Goal: Information Seeking & Learning: Learn about a topic

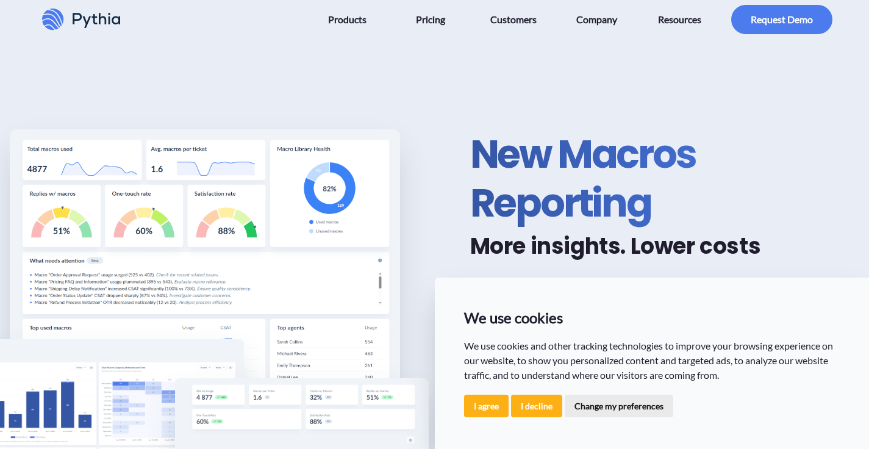
scroll to position [217, 0]
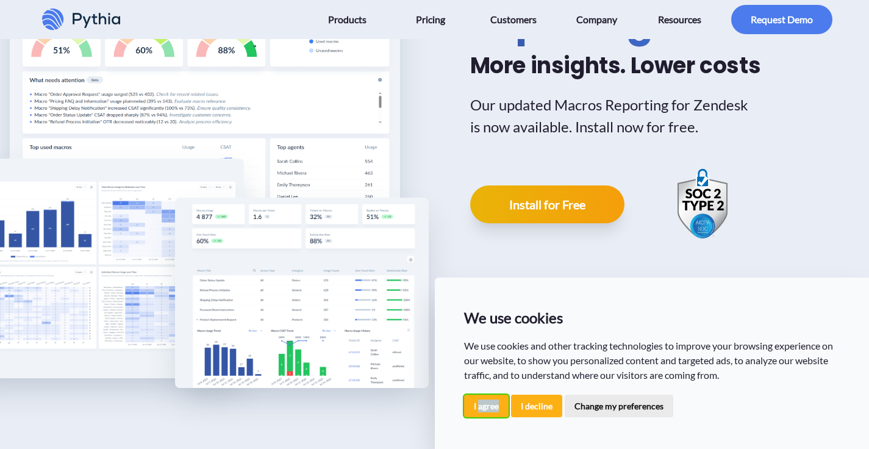
click at [480, 409] on button "I agree" at bounding box center [486, 406] width 45 height 23
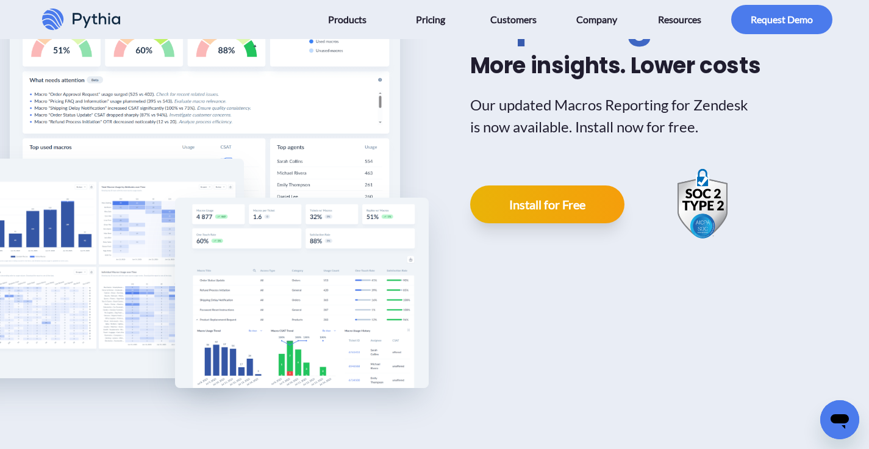
scroll to position [0, 0]
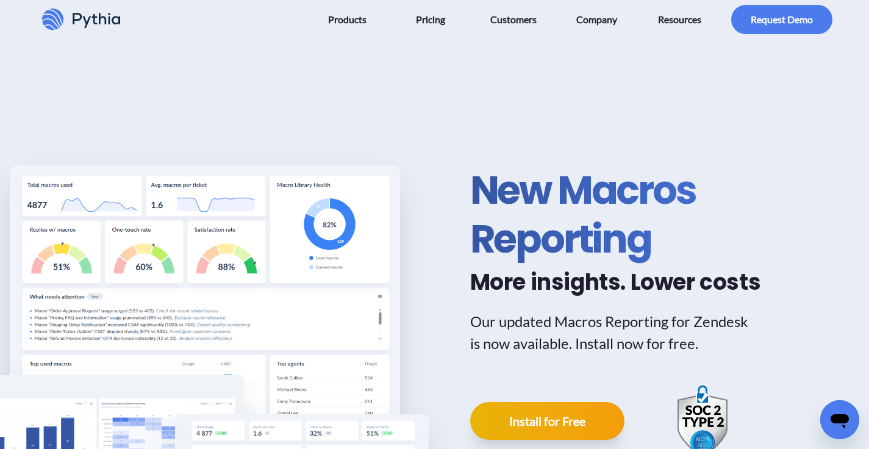
click at [51, 24] on icon at bounding box center [50, 25] width 16 height 10
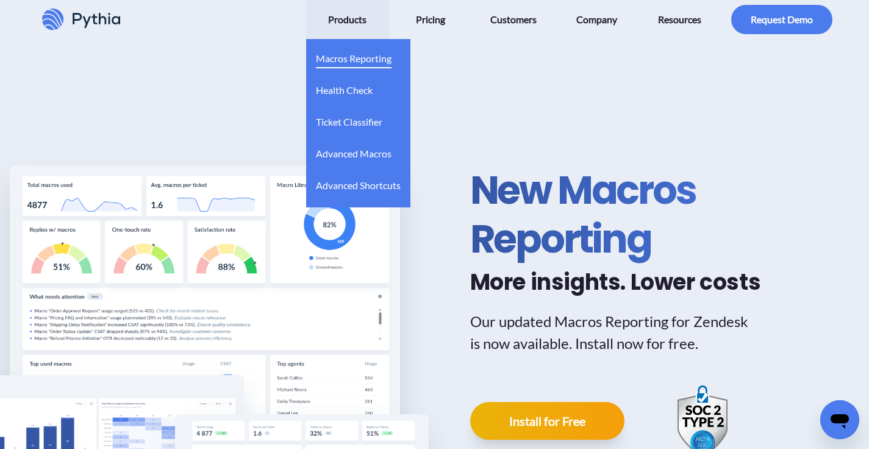
click at [361, 56] on span "Macros Reporting" at bounding box center [354, 59] width 76 height 20
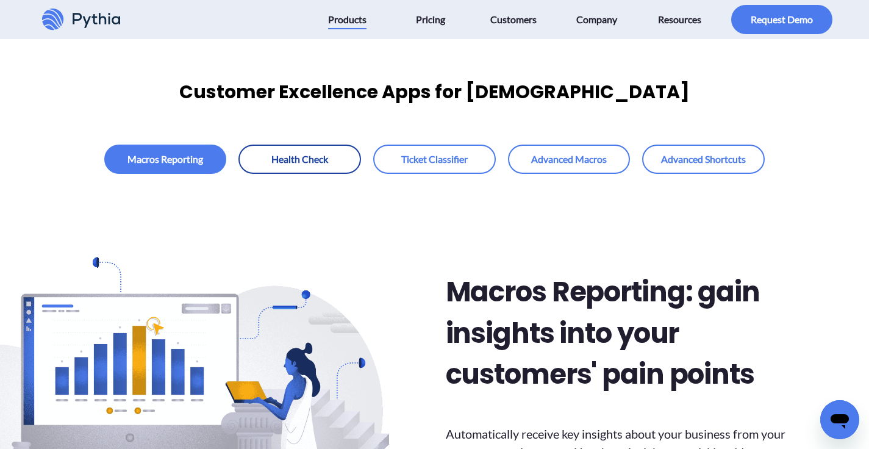
click at [310, 156] on link at bounding box center [300, 159] width 123 height 29
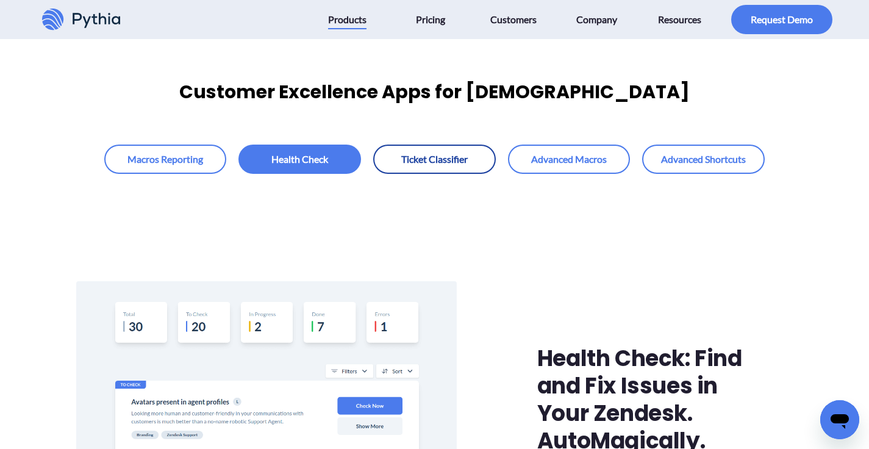
click at [452, 164] on link at bounding box center [434, 159] width 123 height 29
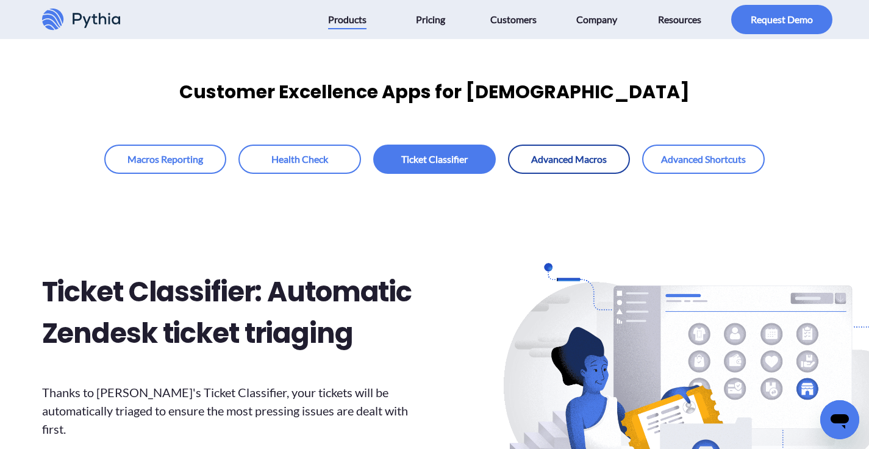
click at [551, 156] on link at bounding box center [569, 159] width 123 height 29
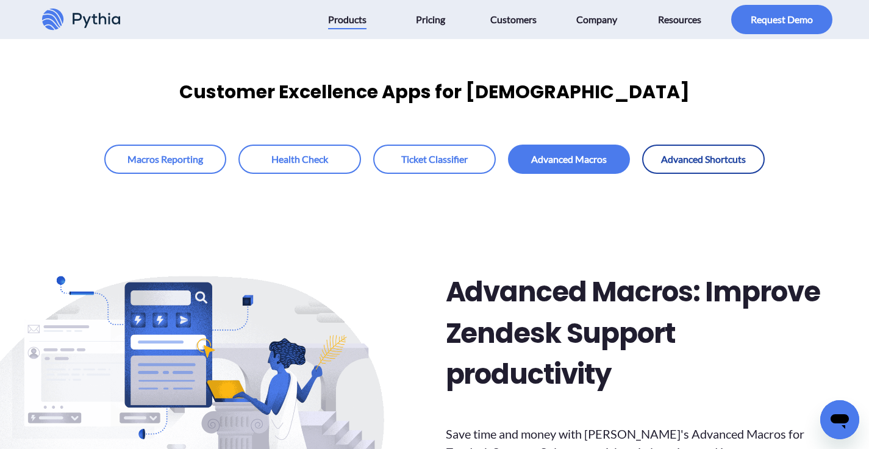
click at [707, 157] on link at bounding box center [703, 159] width 123 height 29
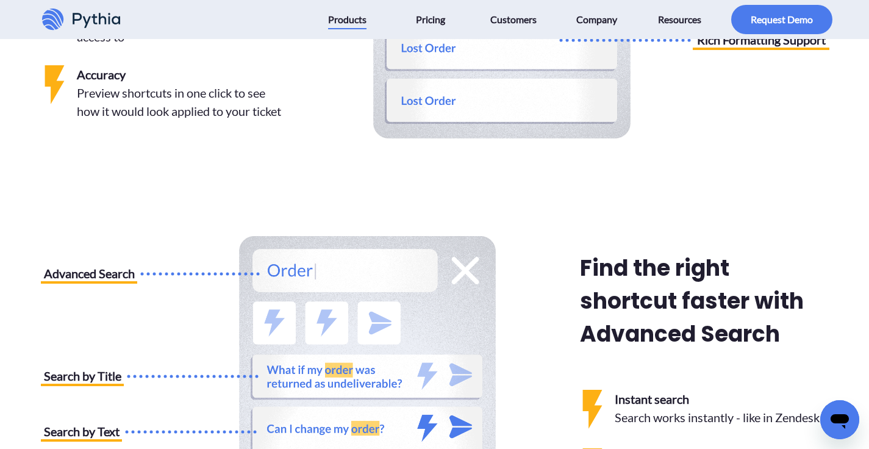
scroll to position [908, 0]
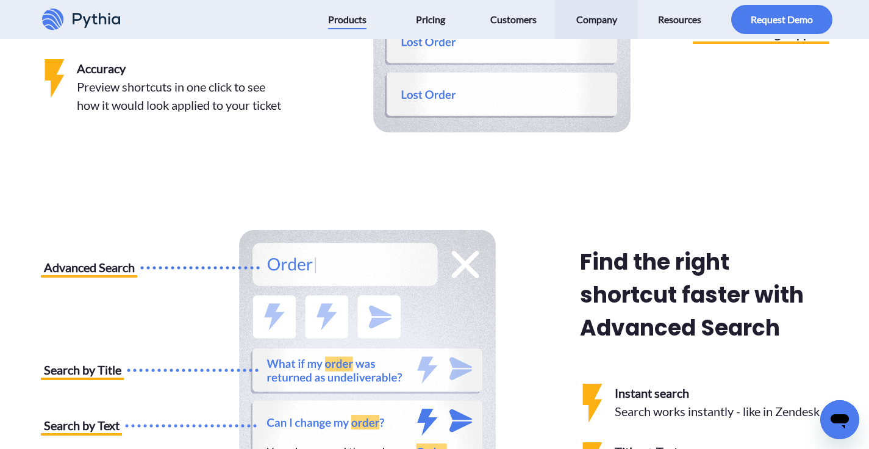
click at [591, 24] on span "Company" at bounding box center [597, 20] width 41 height 20
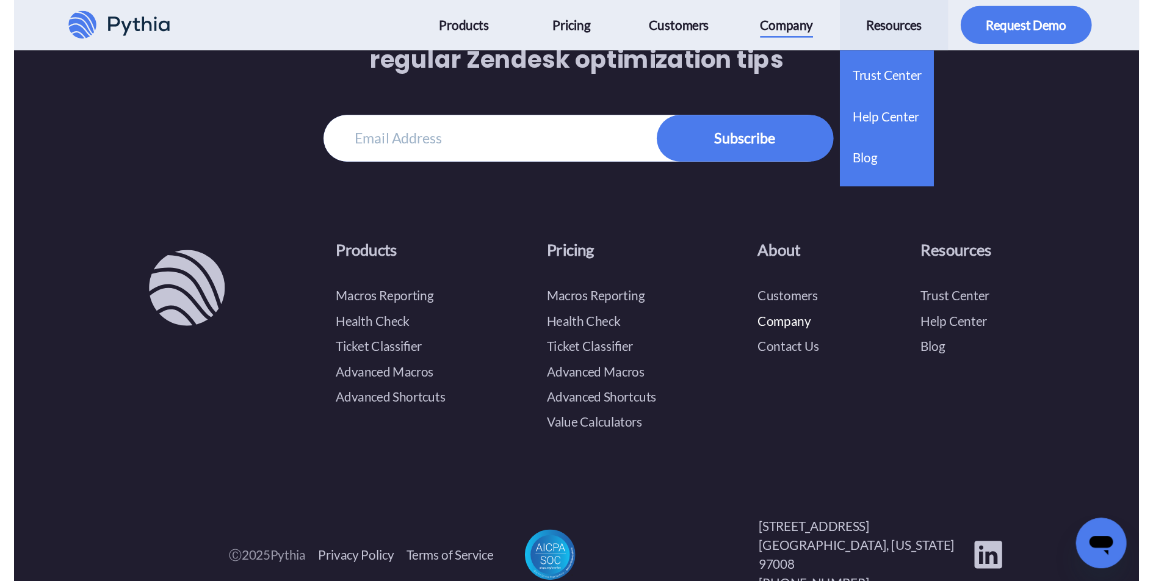
scroll to position [2345, 0]
